Goal: Communication & Community: Answer question/provide support

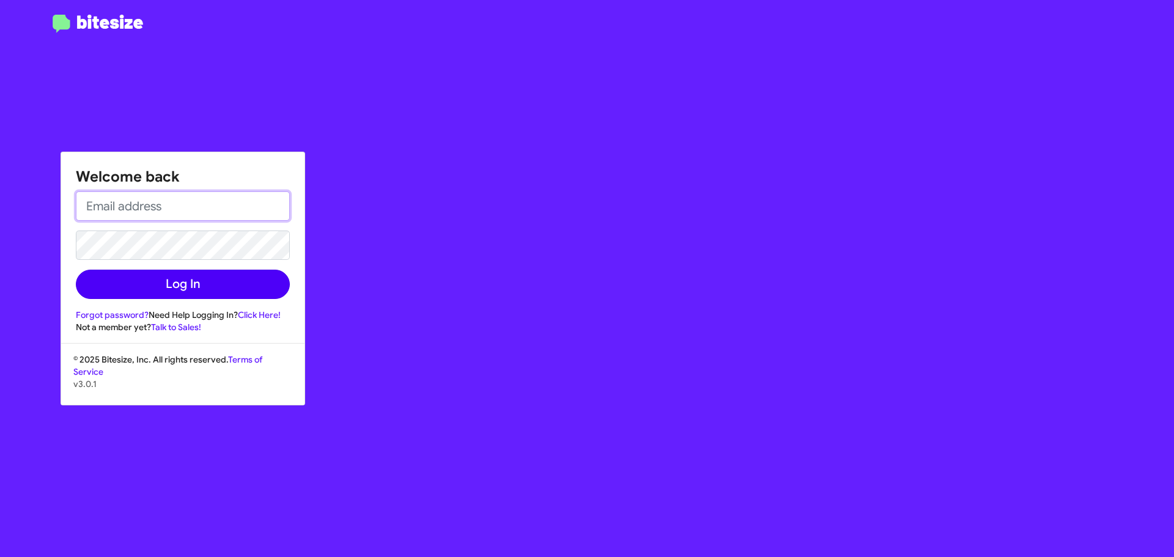
type input "[EMAIL_ADDRESS][DOMAIN_NAME]"
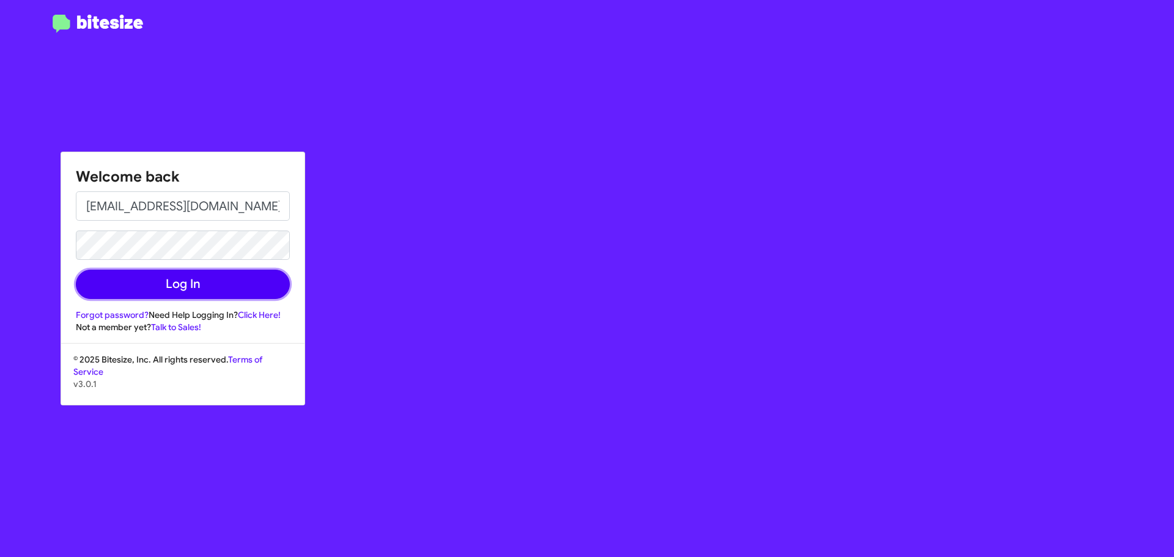
click at [234, 284] on button "Log In" at bounding box center [183, 284] width 214 height 29
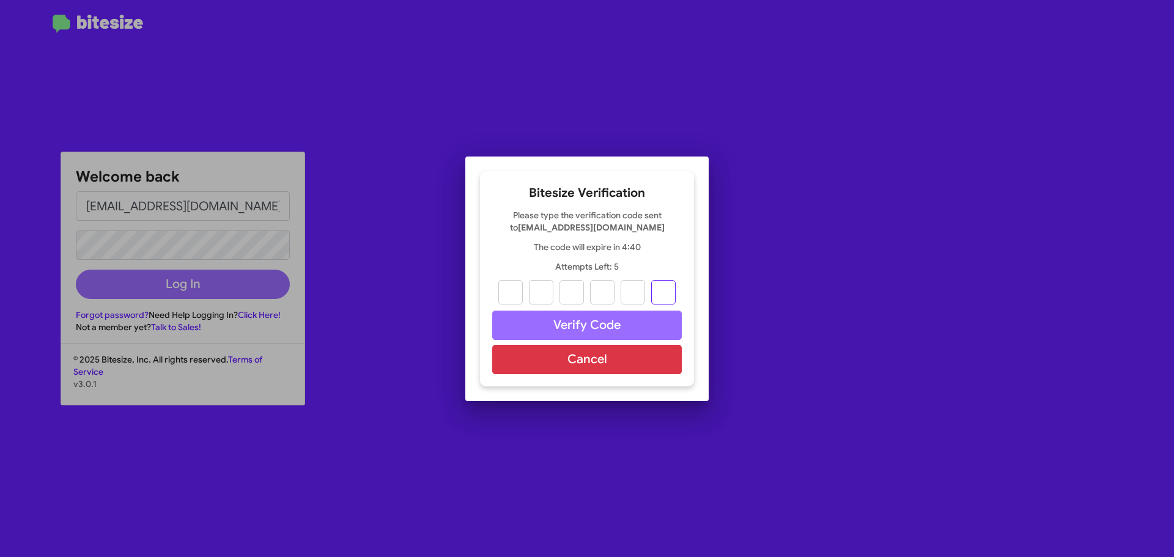
paste input "2"
type input "2"
type input "4"
type input "2"
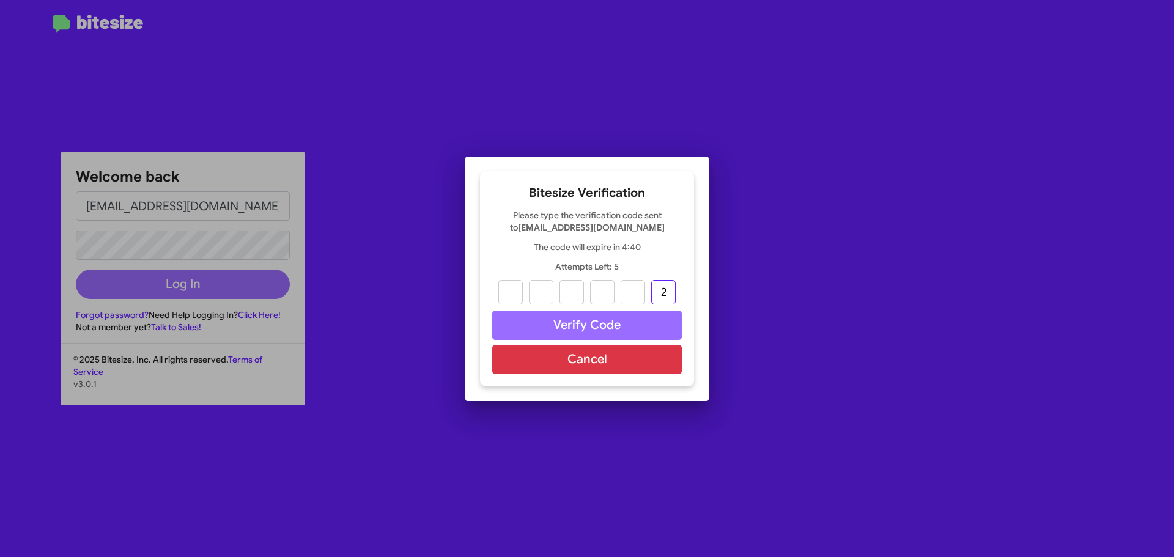
type input "2"
type input "4"
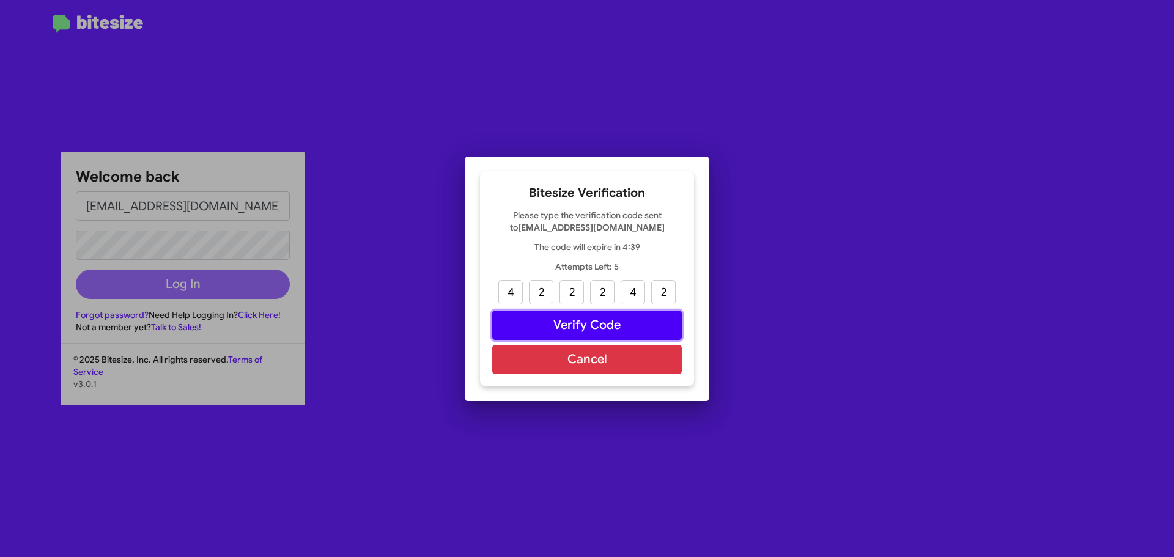
click at [610, 327] on button "Verify Code" at bounding box center [587, 325] width 190 height 29
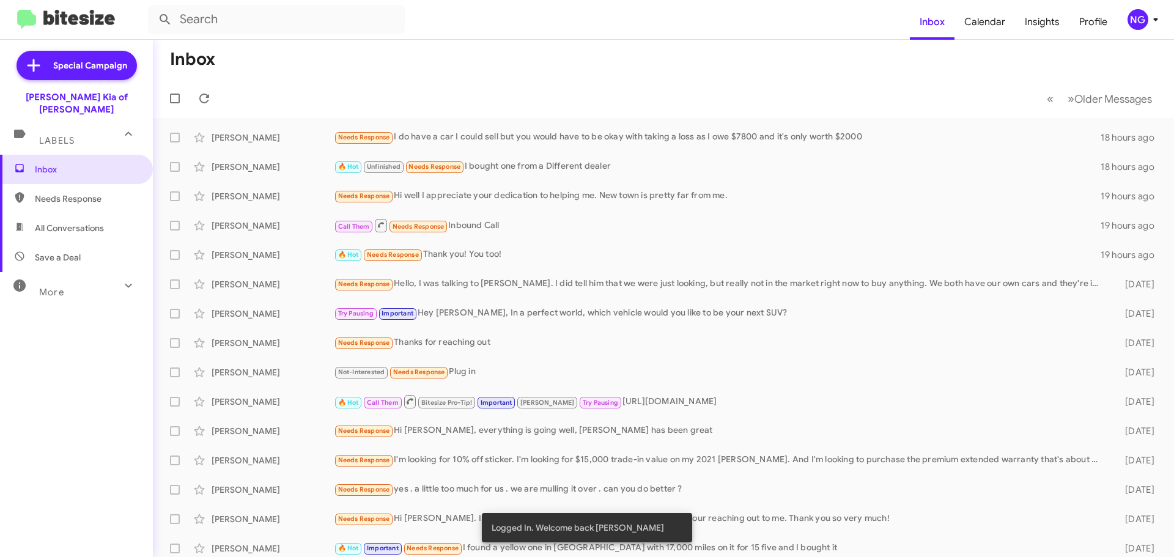
click at [502, 121] on mat-action-list "[PERSON_NAME] Needs Response I do have a car I could sell but you would have to…" at bounding box center [663, 414] width 1021 height 592
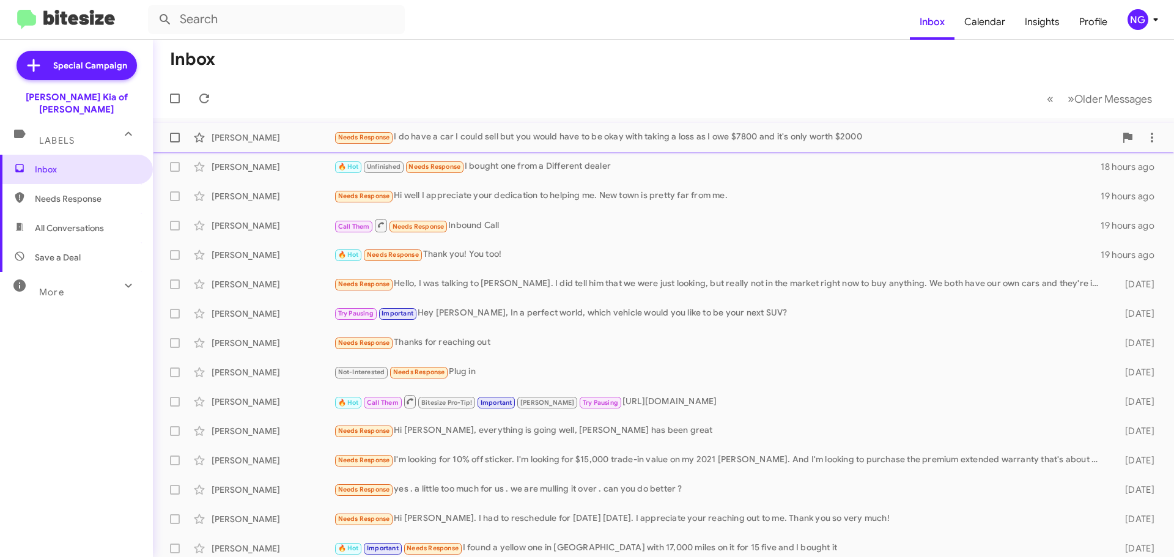
click at [511, 139] on div "Needs Response I do have a car I could sell but you would have to be okay with …" at bounding box center [725, 137] width 782 height 14
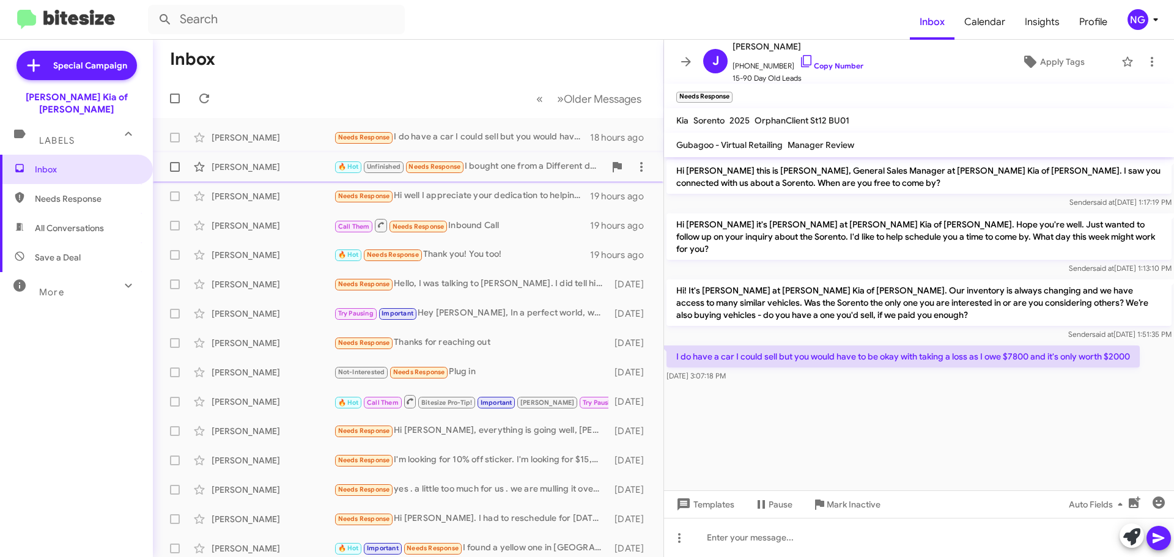
click at [510, 176] on div "[PERSON_NAME] 🔥 Hot Unfinished Needs Response I bought one from a Different dea…" at bounding box center [408, 167] width 491 height 24
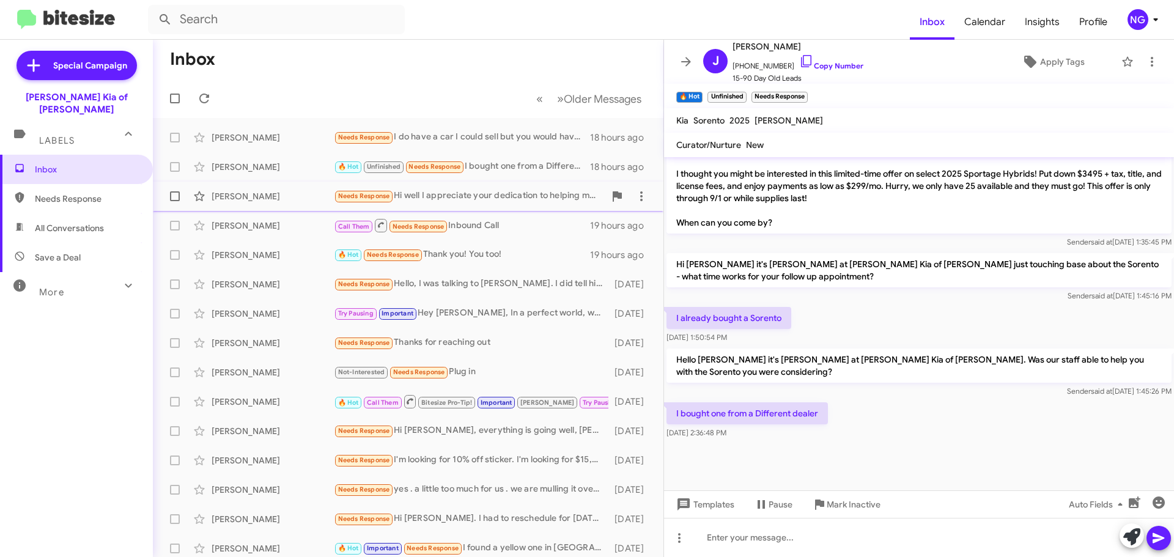
click at [502, 186] on div "[PERSON_NAME] Needs Response Hi well I appreciate your dedication to helping me…" at bounding box center [408, 196] width 491 height 24
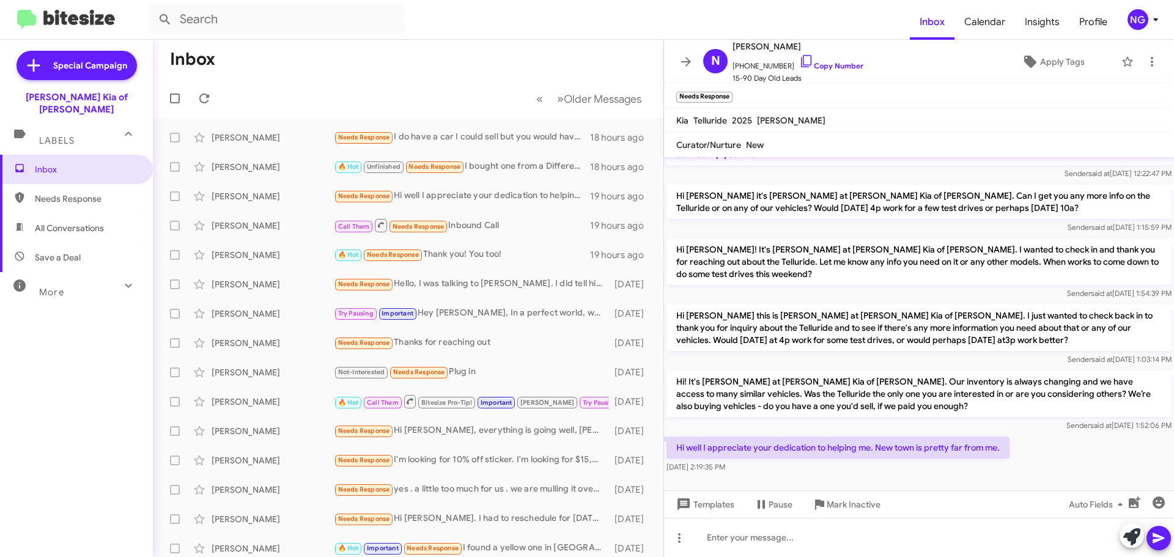
scroll to position [842, 0]
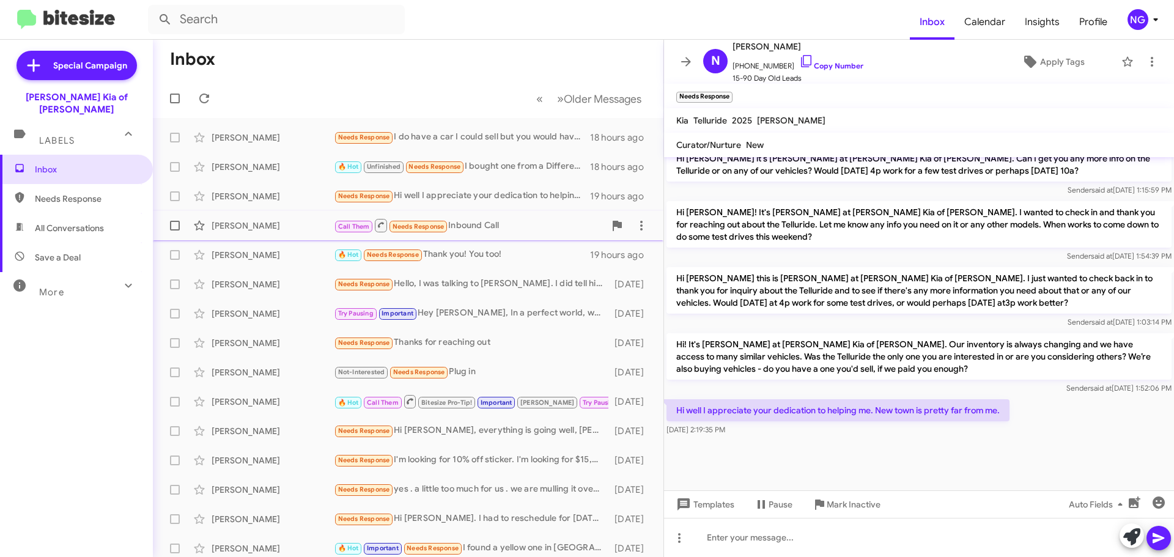
click at [489, 237] on div "[PERSON_NAME] Call Them Needs Response Inbound Call 19 hours ago" at bounding box center [408, 225] width 491 height 24
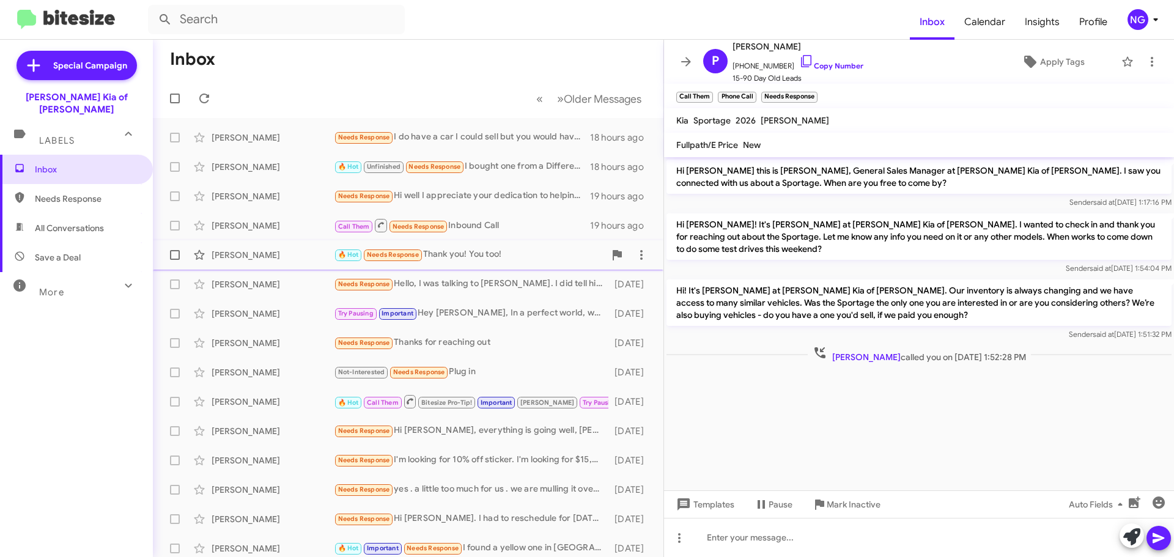
click at [520, 259] on div "🔥 Hot Needs Response Thank you! You too!" at bounding box center [469, 255] width 271 height 14
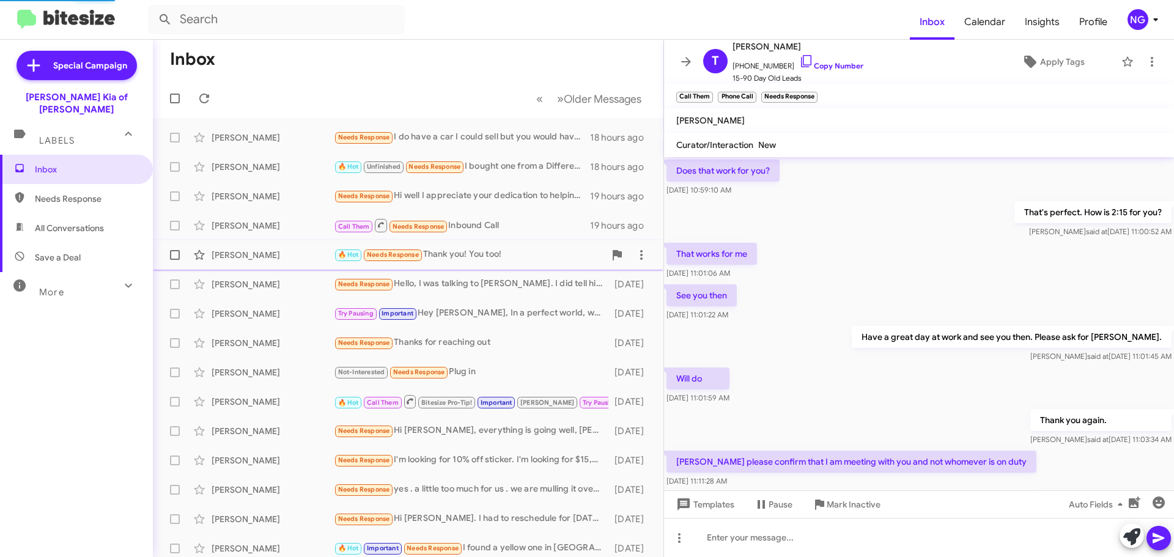
scroll to position [633, 0]
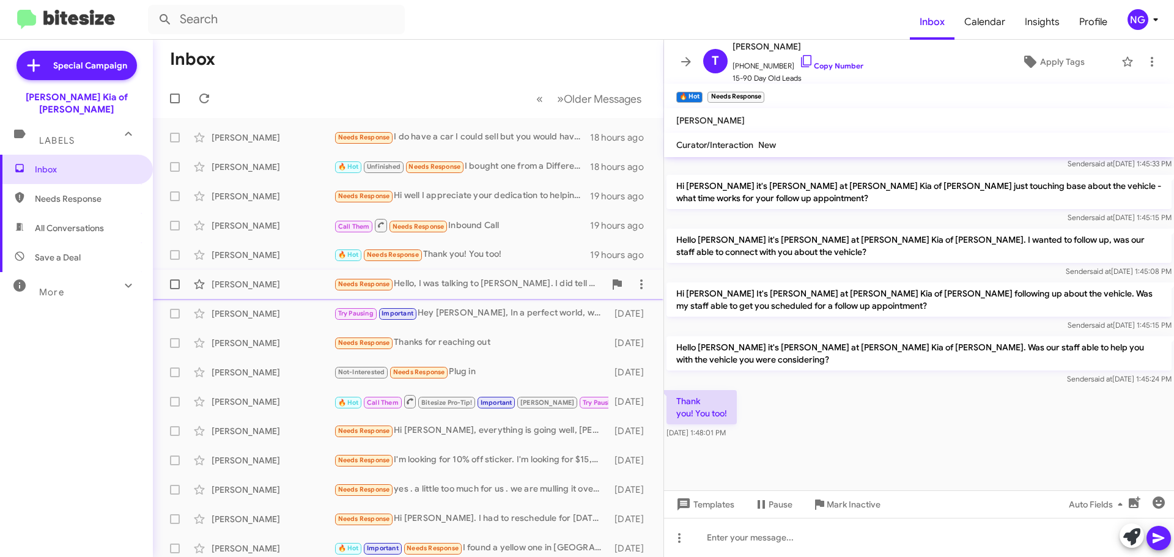
click at [519, 272] on span "[PERSON_NAME] Needs Response Hello, I was talking to [PERSON_NAME]. I did tell …" at bounding box center [408, 284] width 511 height 29
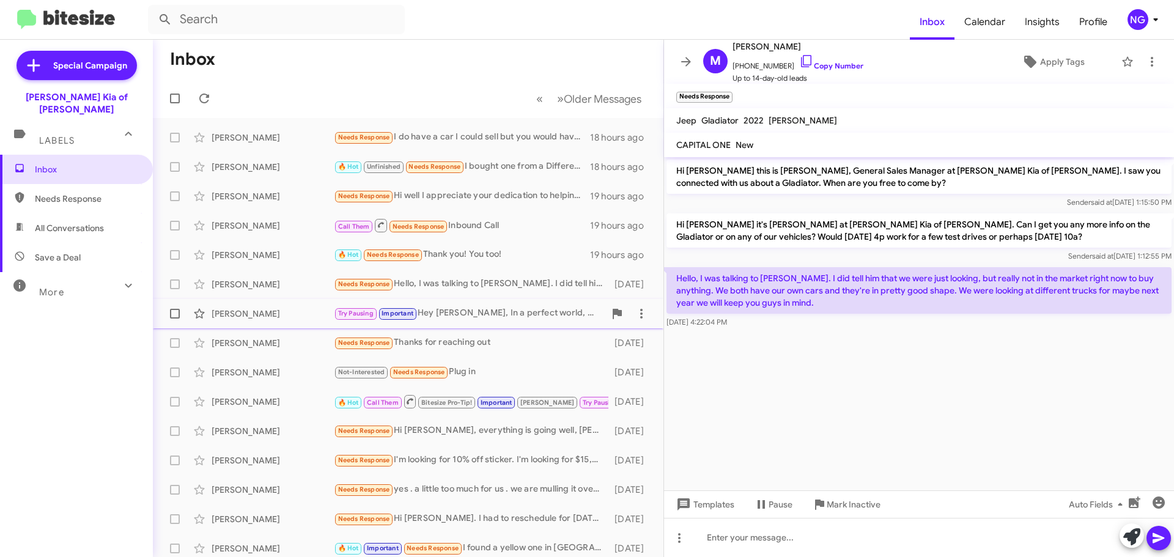
click at [503, 310] on div "Try Pausing Important Hey [PERSON_NAME], In a perfect world, which vehicle woul…" at bounding box center [469, 313] width 271 height 14
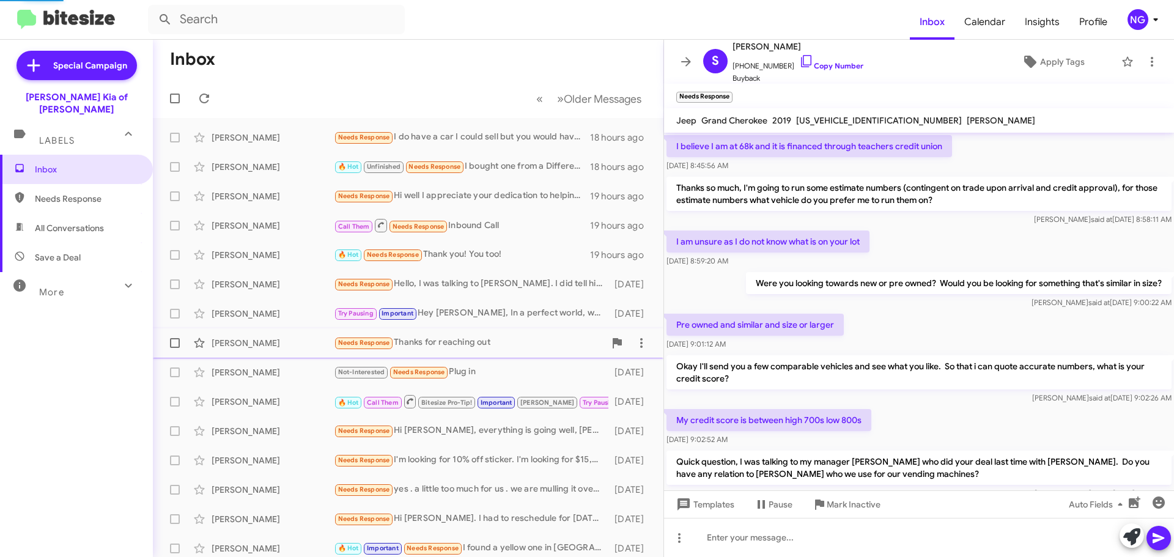
scroll to position [645, 0]
